Goal: Register for event/course

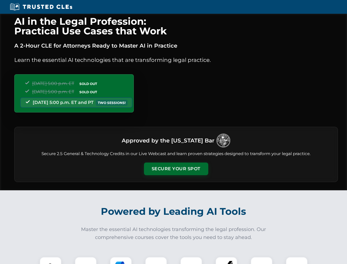
click at [176, 169] on button "Secure Your Spot" at bounding box center [176, 168] width 64 height 13
click at [51, 260] on img at bounding box center [51, 268] width 16 height 16
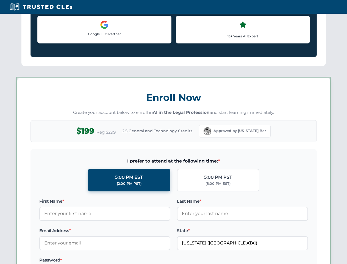
click at [121, 260] on label "Password *" at bounding box center [104, 260] width 131 height 7
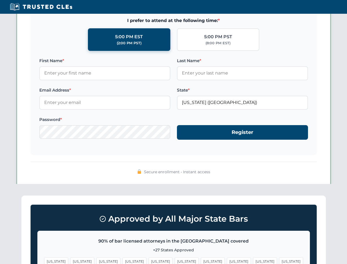
click at [253, 260] on span "[US_STATE]" at bounding box center [265, 261] width 24 height 8
